Goal: Task Accomplishment & Management: Manage account settings

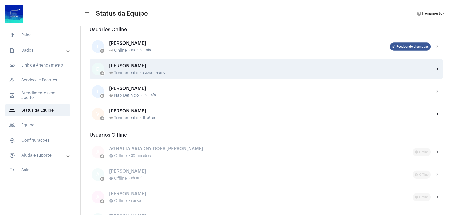
scroll to position [34, 0]
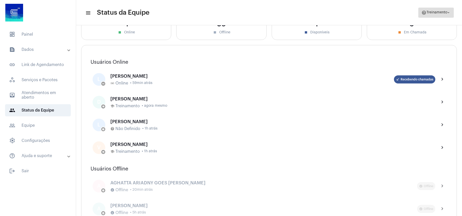
click at [443, 14] on span "Treinamento" at bounding box center [436, 13] width 21 height 4
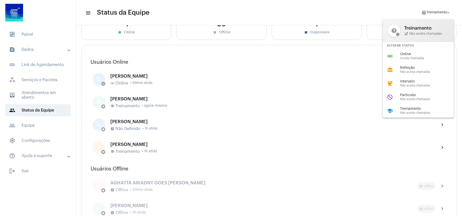
click at [27, 170] on div at bounding box center [231, 108] width 462 height 216
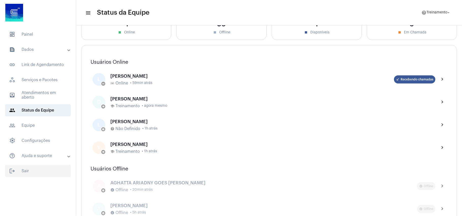
click at [25, 170] on span "logout Sair" at bounding box center [38, 171] width 66 height 12
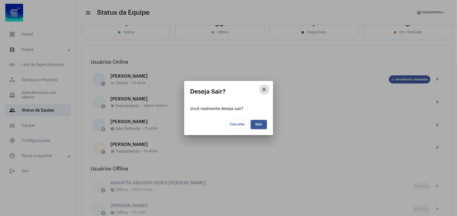
click at [261, 124] on span "Sair" at bounding box center [258, 125] width 7 height 4
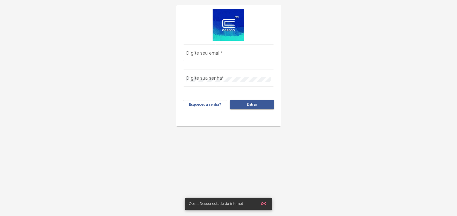
type input "[EMAIL_ADDRESS][DOMAIN_NAME]"
